Goal: Information Seeking & Learning: Learn about a topic

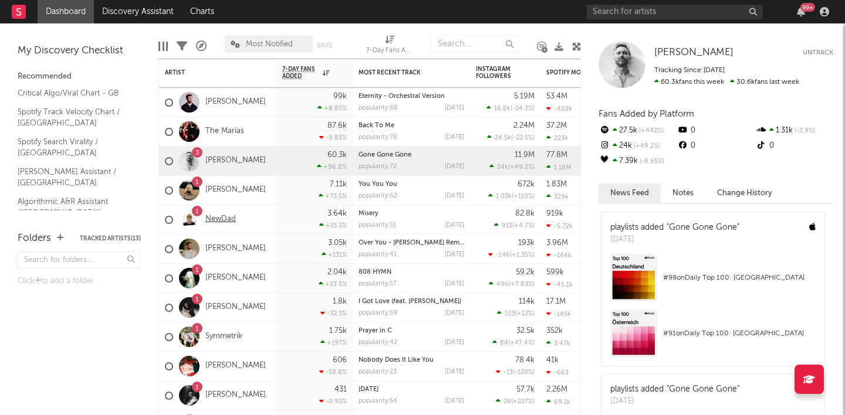
click at [218, 222] on link "NewDad" at bounding box center [220, 220] width 31 height 10
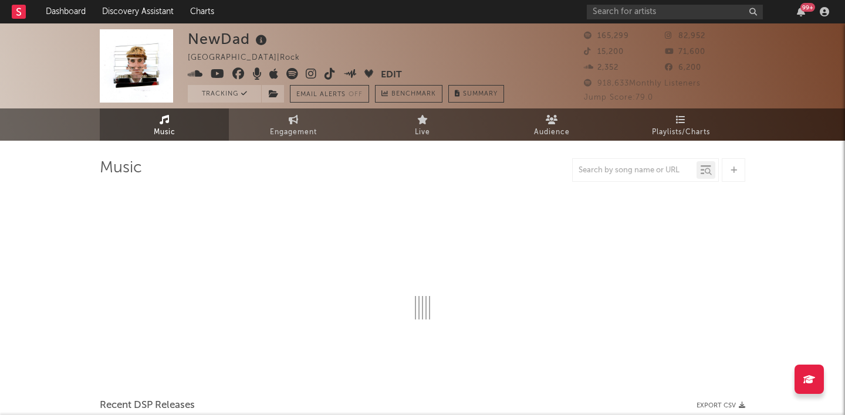
select select "6m"
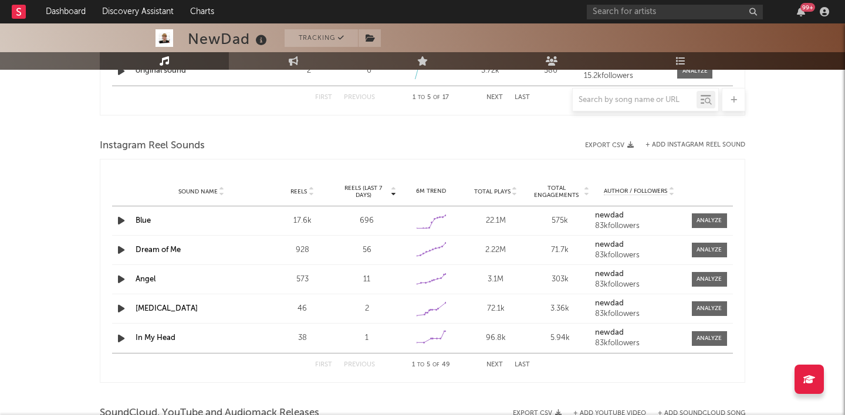
scroll to position [1021, 0]
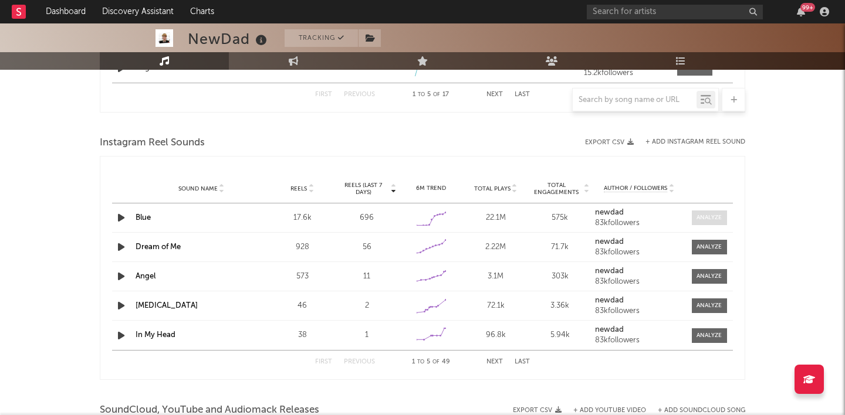
click at [713, 219] on div at bounding box center [708, 218] width 25 height 9
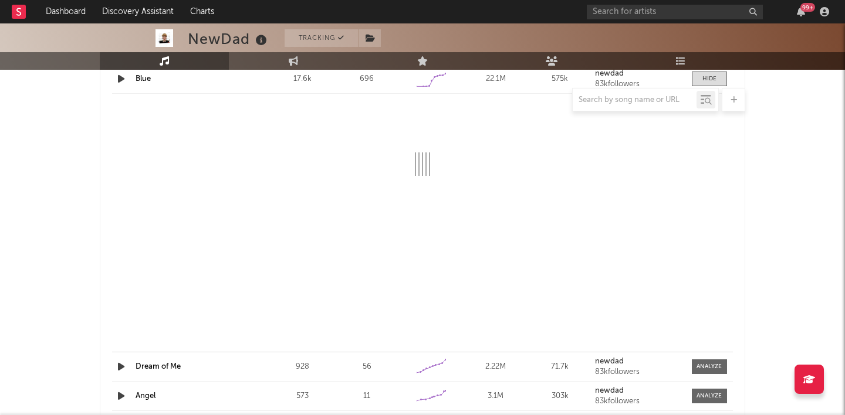
select select "6m"
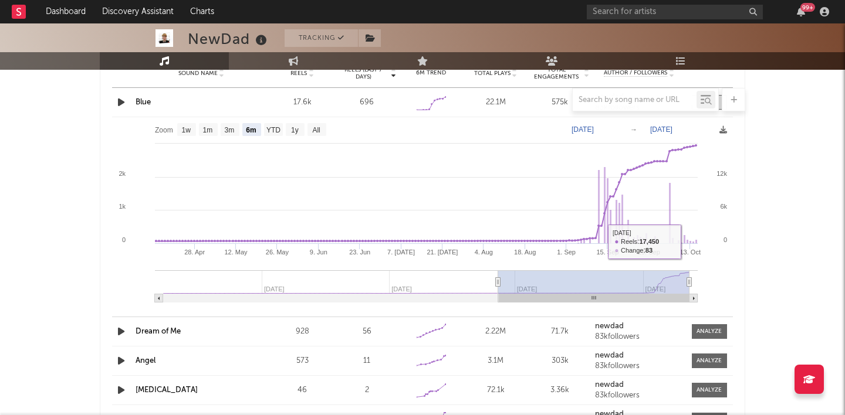
scroll to position [1128, 0]
